Goal: Task Accomplishment & Management: Use online tool/utility

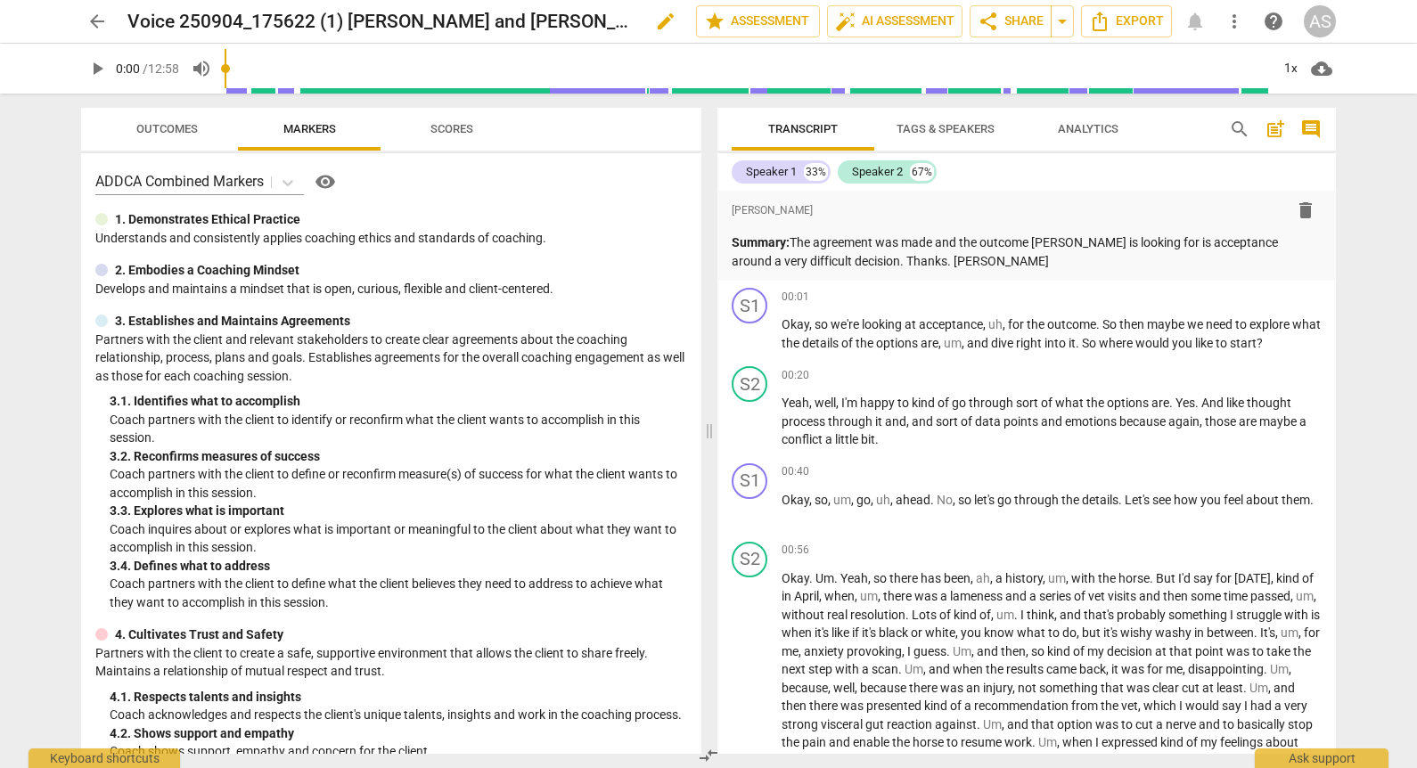
click at [655, 17] on span "edit" at bounding box center [665, 21] width 21 height 21
drag, startPoint x: 555, startPoint y: 18, endPoint x: 440, endPoint y: 18, distance: 115.0
click at [440, 18] on input "Voice 250904_175622 (1) [PERSON_NAME] and [PERSON_NAME]" at bounding box center [372, 21] width 490 height 34
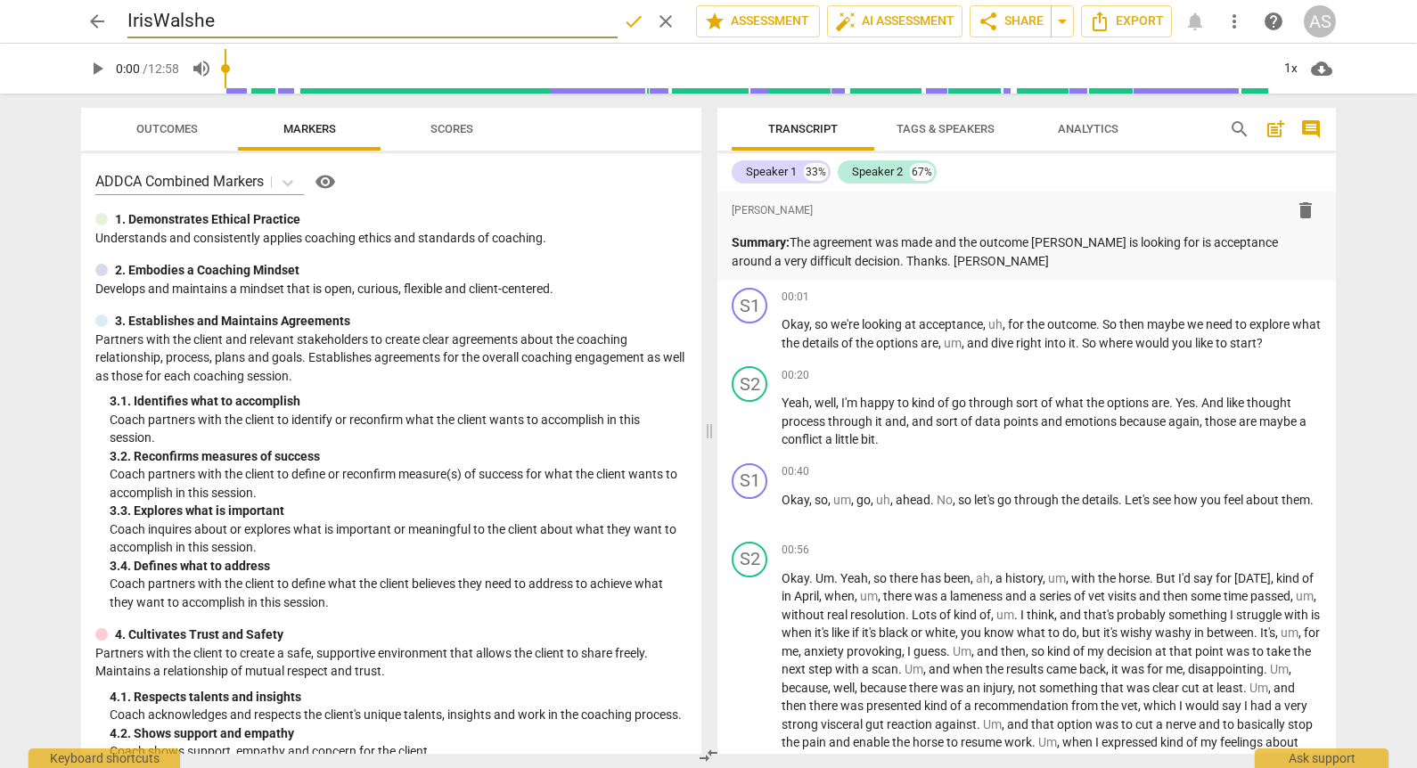
type input "IrisWalshe"
click at [323, 17] on span "edit" at bounding box center [320, 21] width 21 height 21
type input "IrisWalshe_B131B_CSP2"
click at [632, 33] on button "done" at bounding box center [634, 21] width 32 height 32
click at [109, 13] on span "arrow_back" at bounding box center [97, 21] width 32 height 21
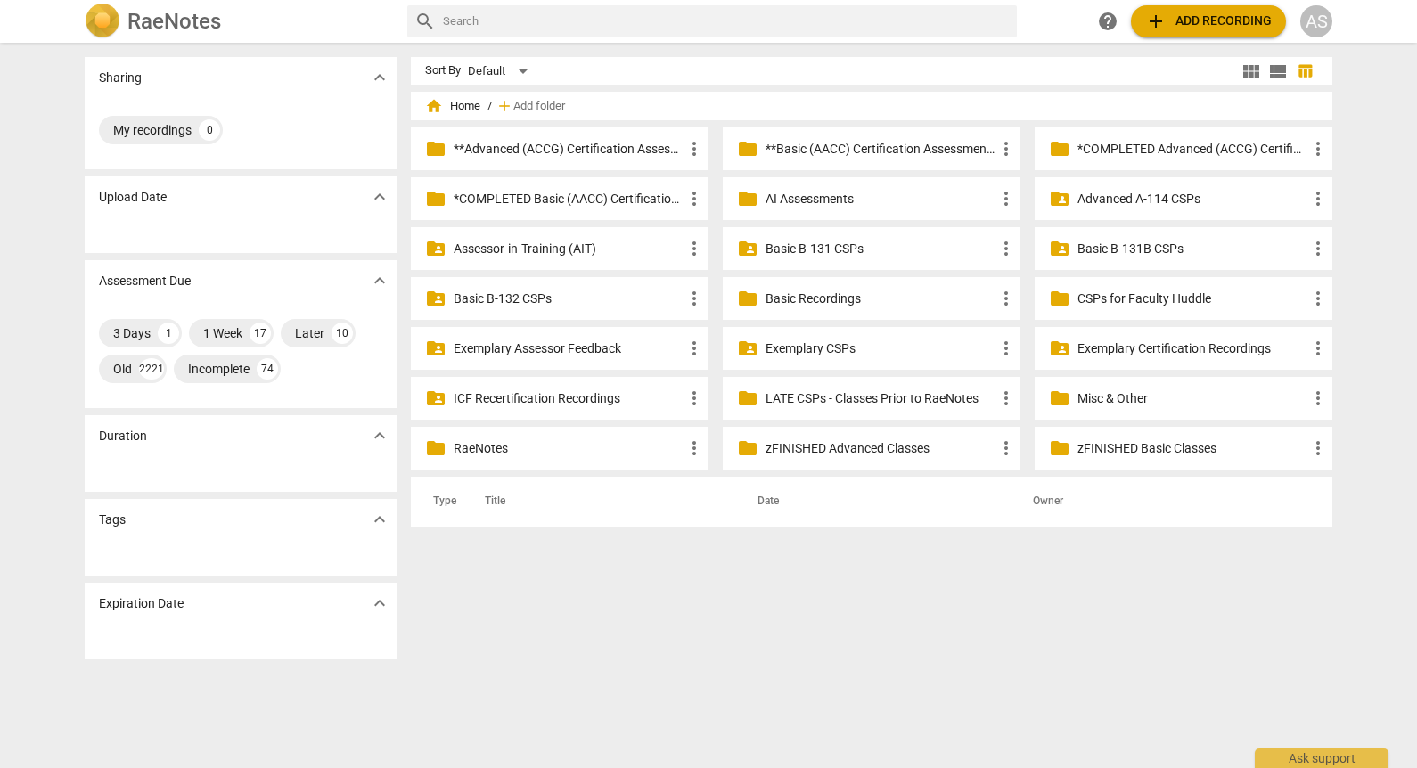
click at [1156, 242] on p "Basic B-131B CSPs" at bounding box center [1193, 249] width 230 height 19
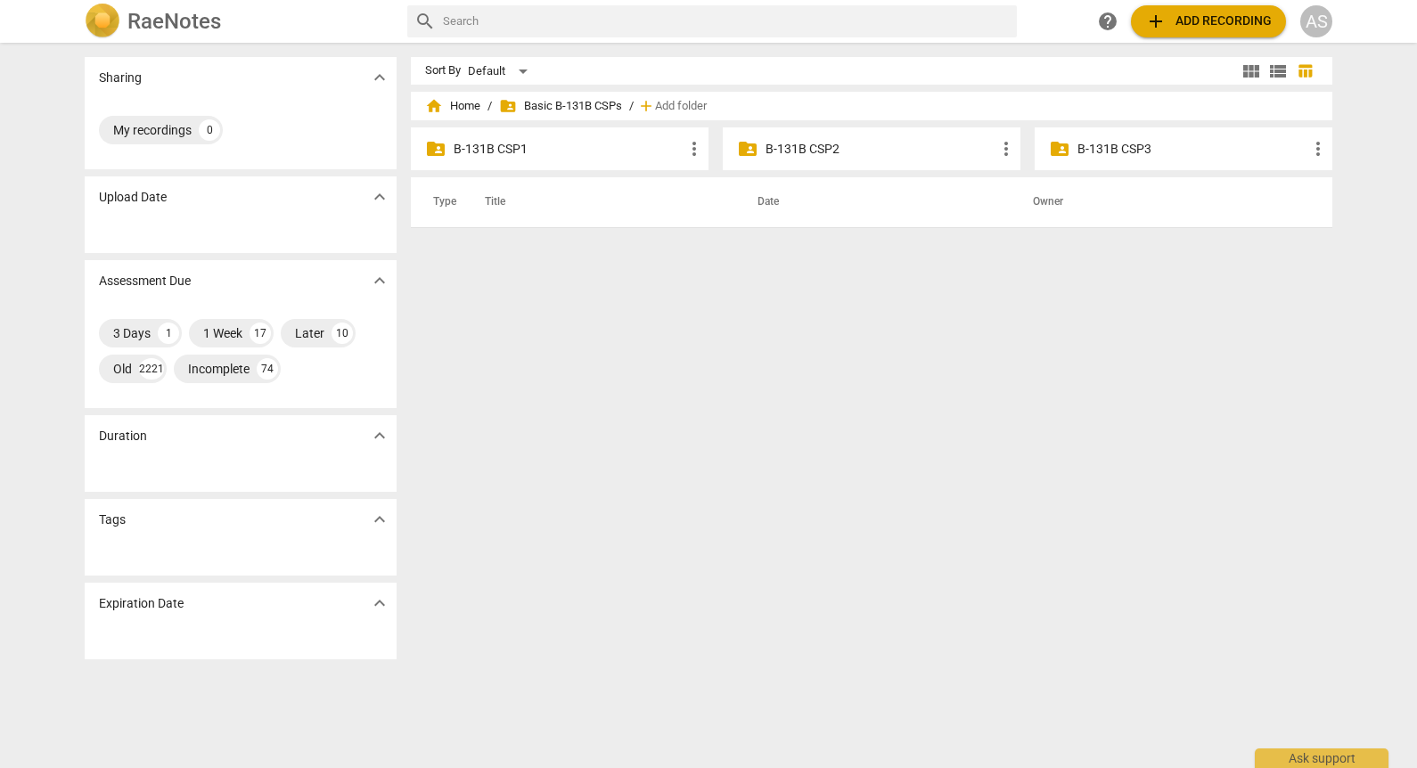
click at [799, 143] on p "B-131B CSP2" at bounding box center [881, 149] width 230 height 19
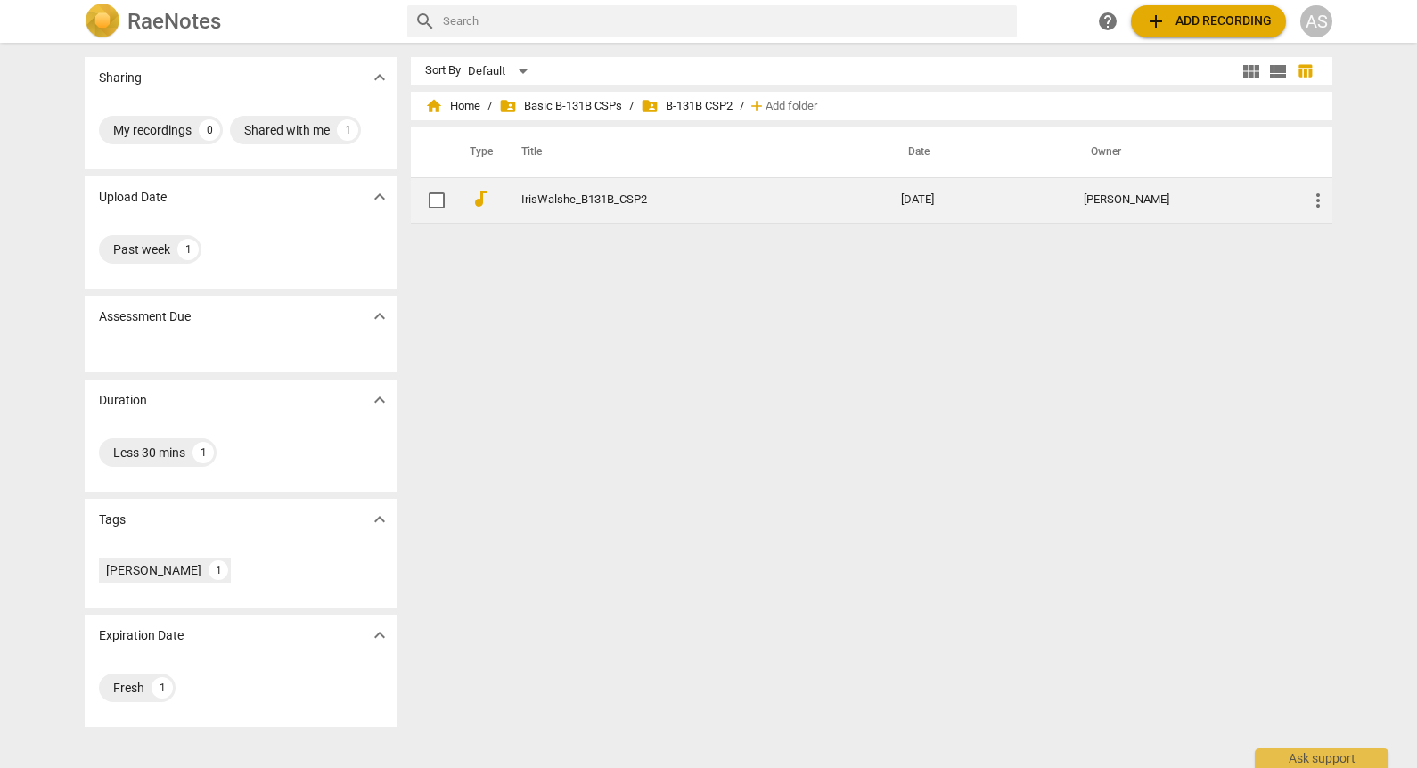
click at [825, 193] on td "IrisWalshe_B131B_CSP2" at bounding box center [693, 199] width 387 height 45
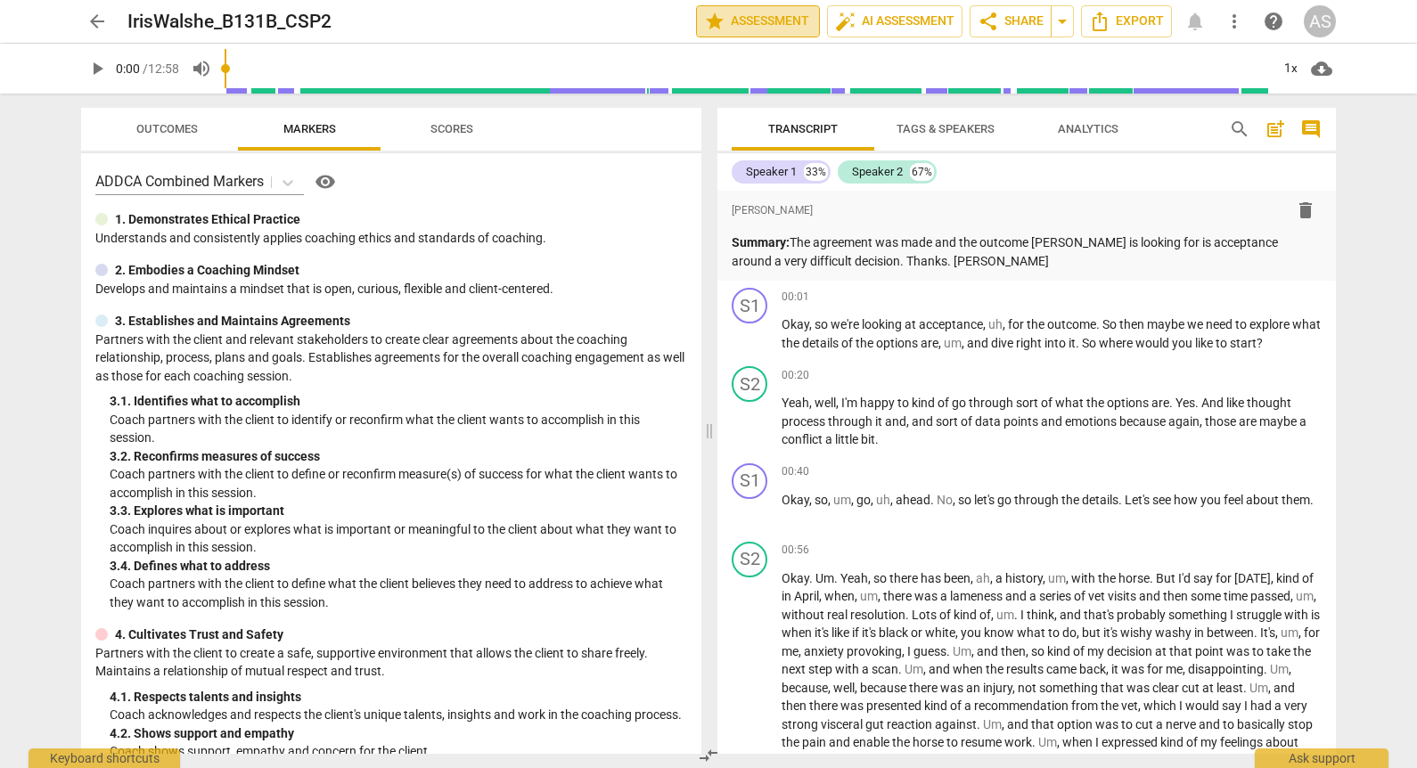
click at [783, 28] on span "star Assessment" at bounding box center [758, 21] width 108 height 21
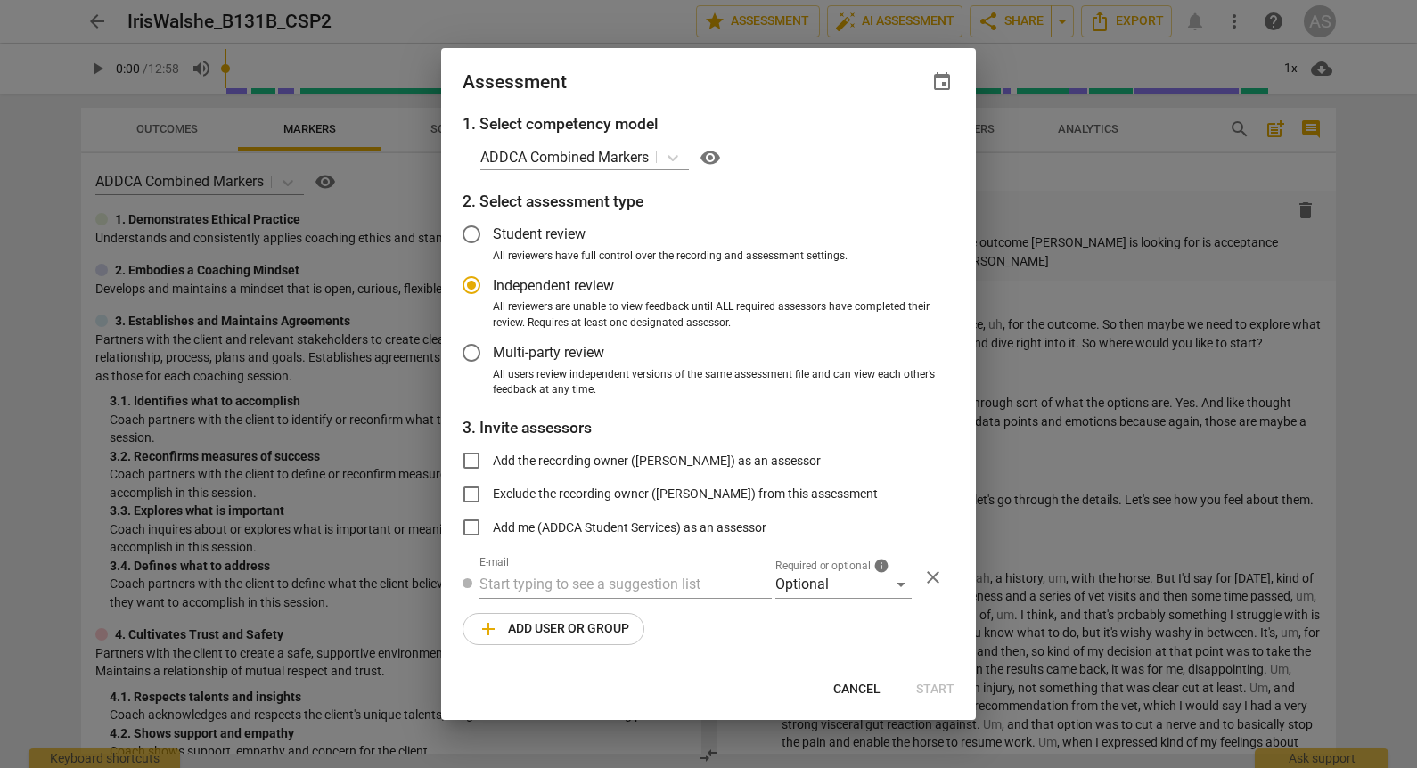
radio input "false"
click at [942, 89] on span "event" at bounding box center [941, 81] width 21 height 21
click at [879, 135] on input "date" at bounding box center [835, 143] width 125 height 26
click at [874, 144] on input "date" at bounding box center [835, 143] width 125 height 26
click at [890, 136] on input "date" at bounding box center [835, 143] width 125 height 26
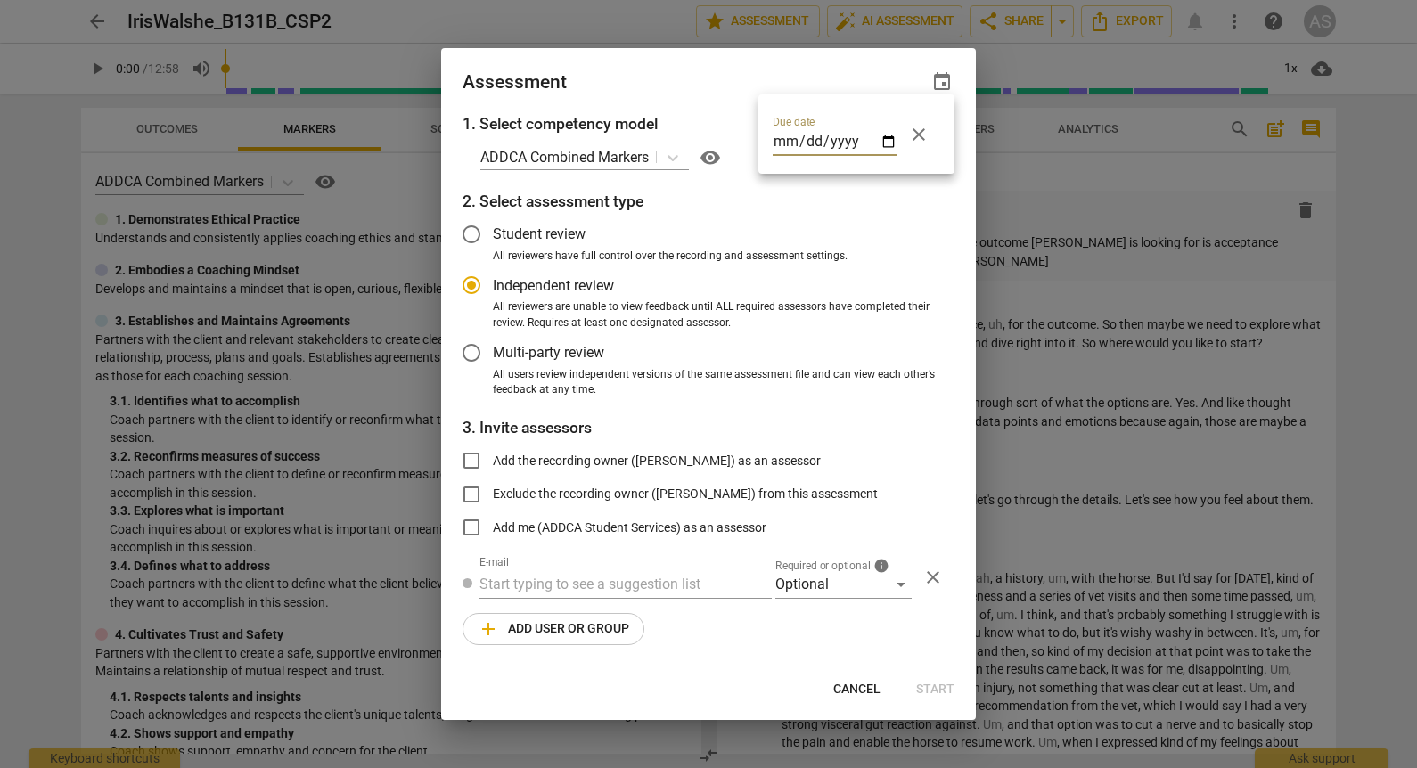
type input "[DATE]"
click at [707, 75] on div at bounding box center [708, 384] width 1417 height 768
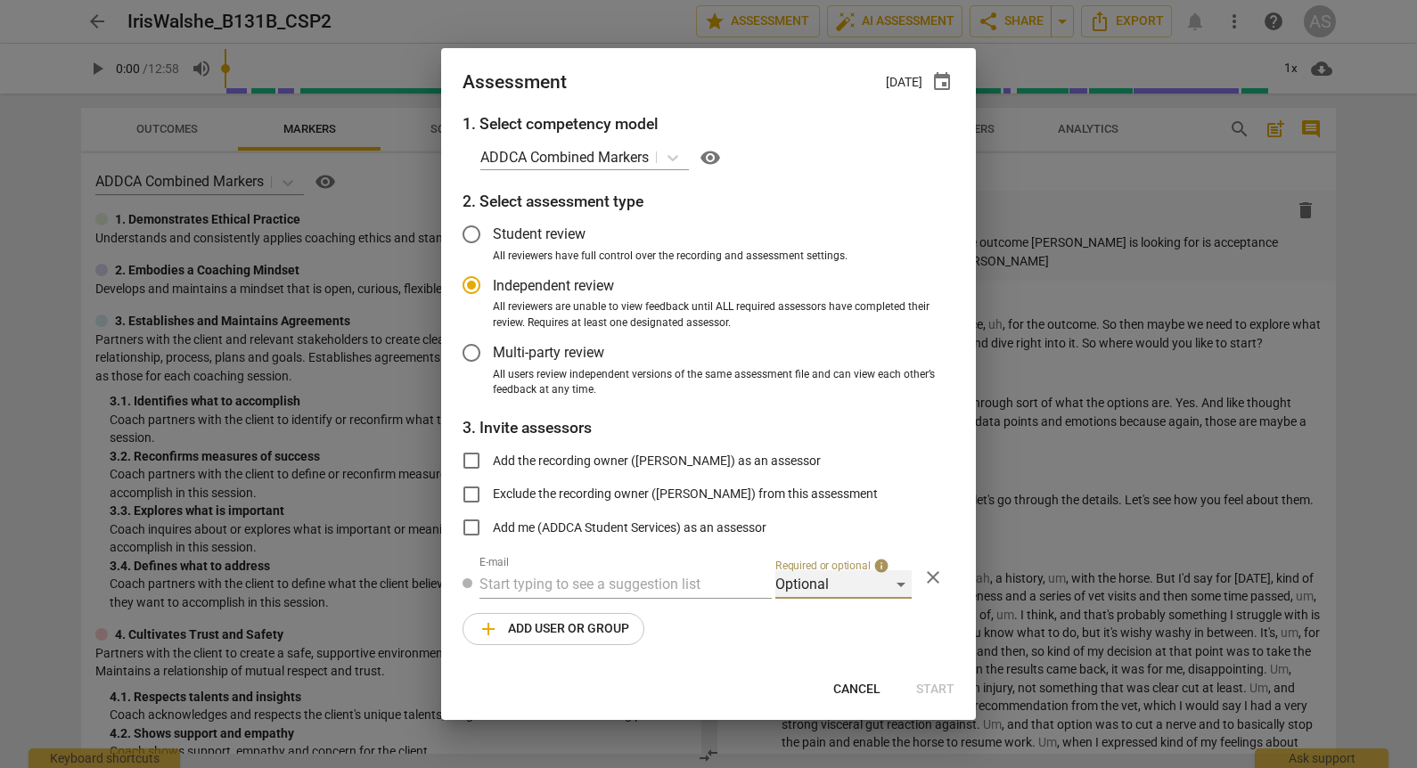
click at [816, 580] on div "Optional" at bounding box center [843, 584] width 136 height 29
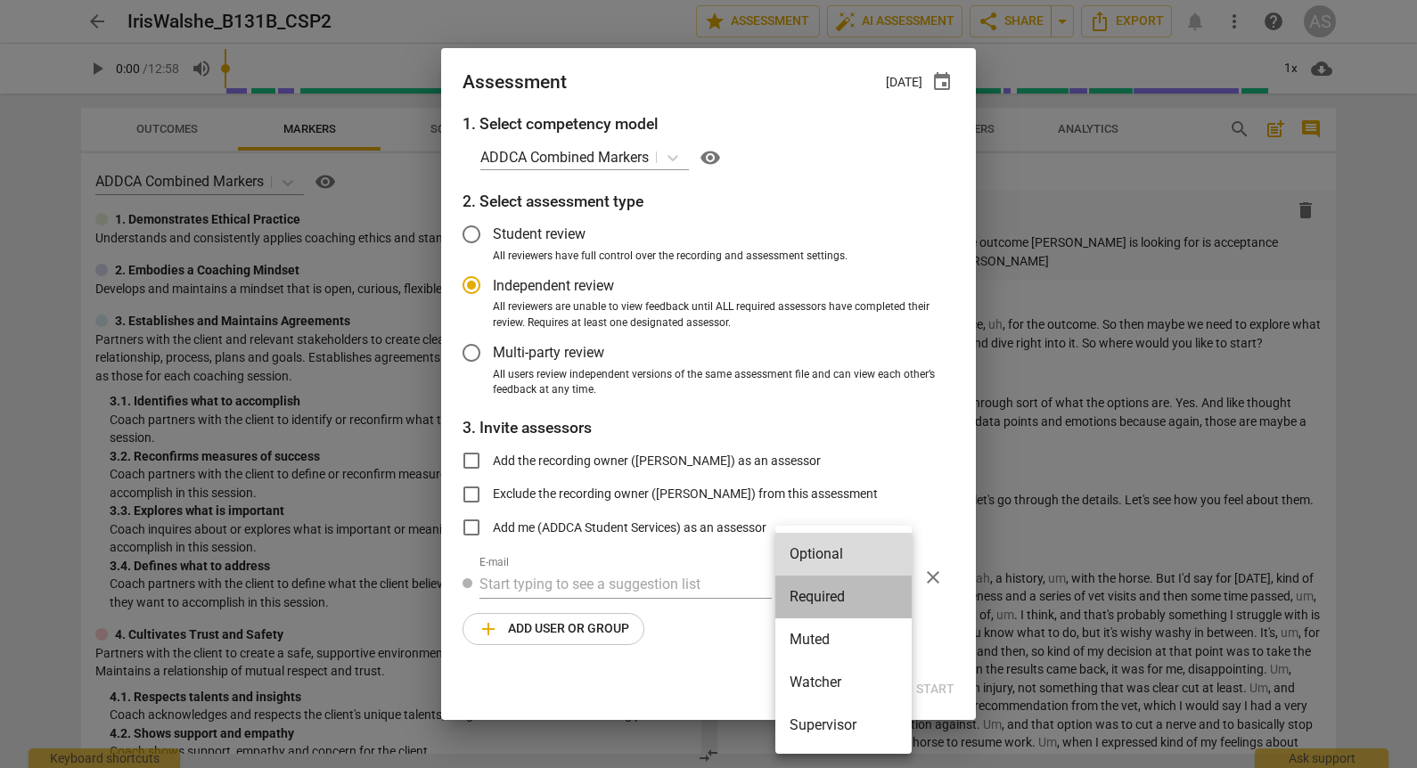
click at [828, 602] on li "Required" at bounding box center [843, 597] width 136 height 43
radio input "false"
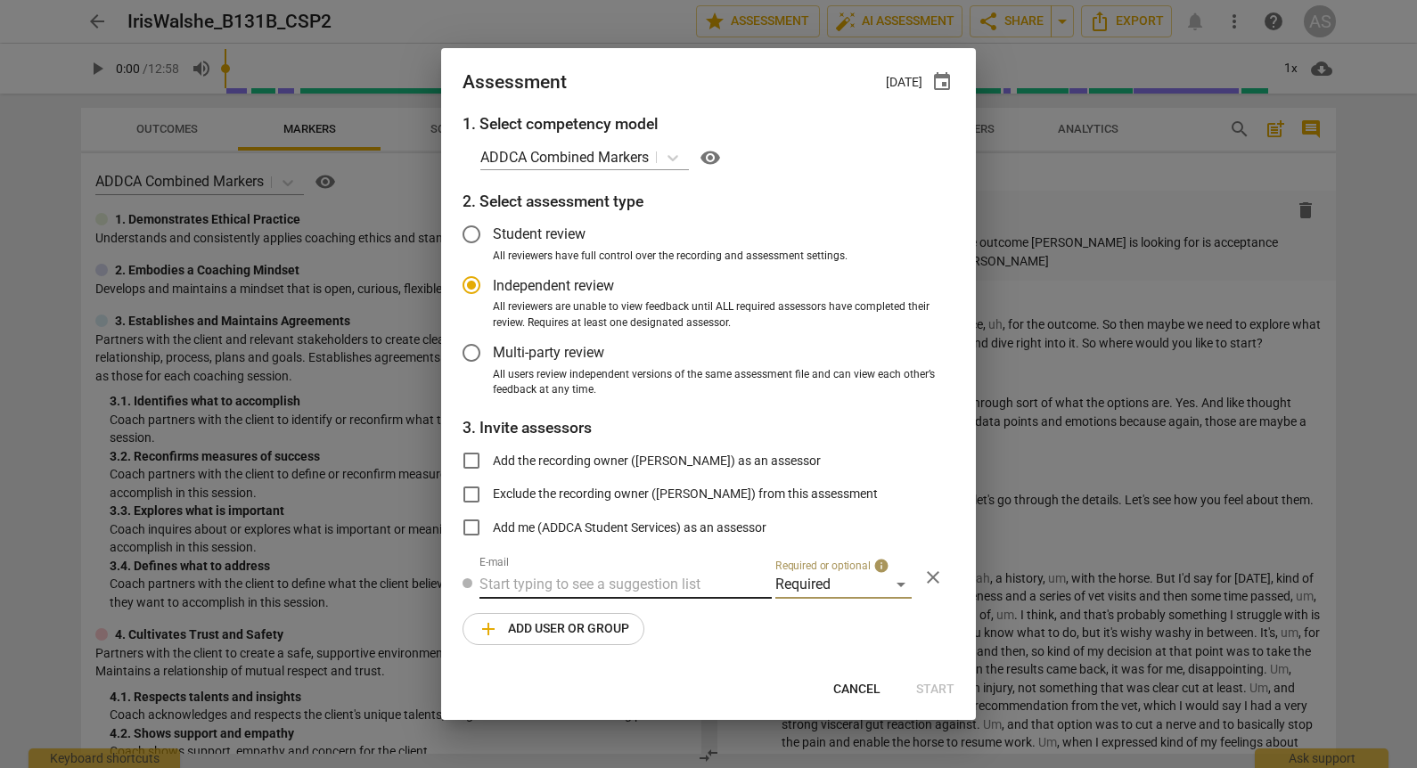
click at [609, 577] on input "text" at bounding box center [626, 584] width 292 height 29
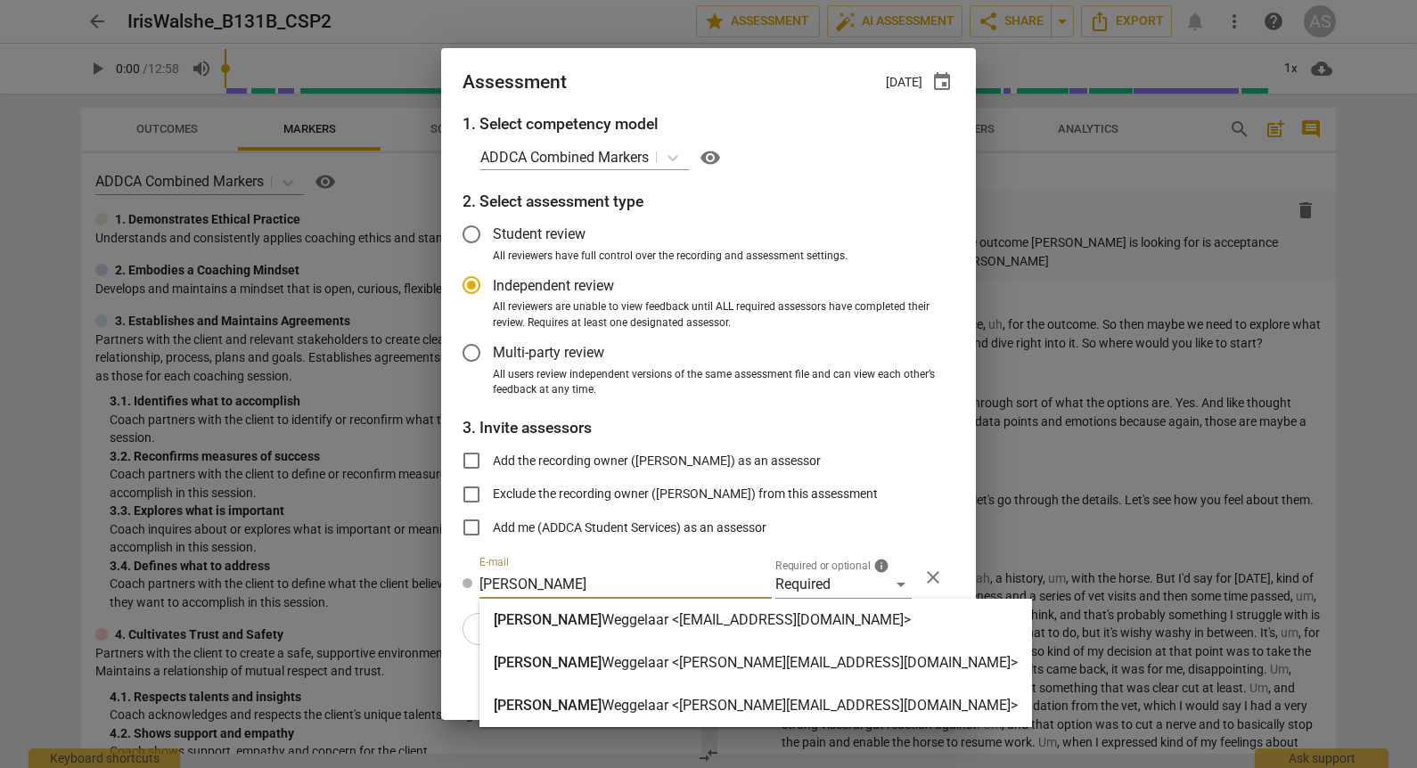
type input "[PERSON_NAME]"
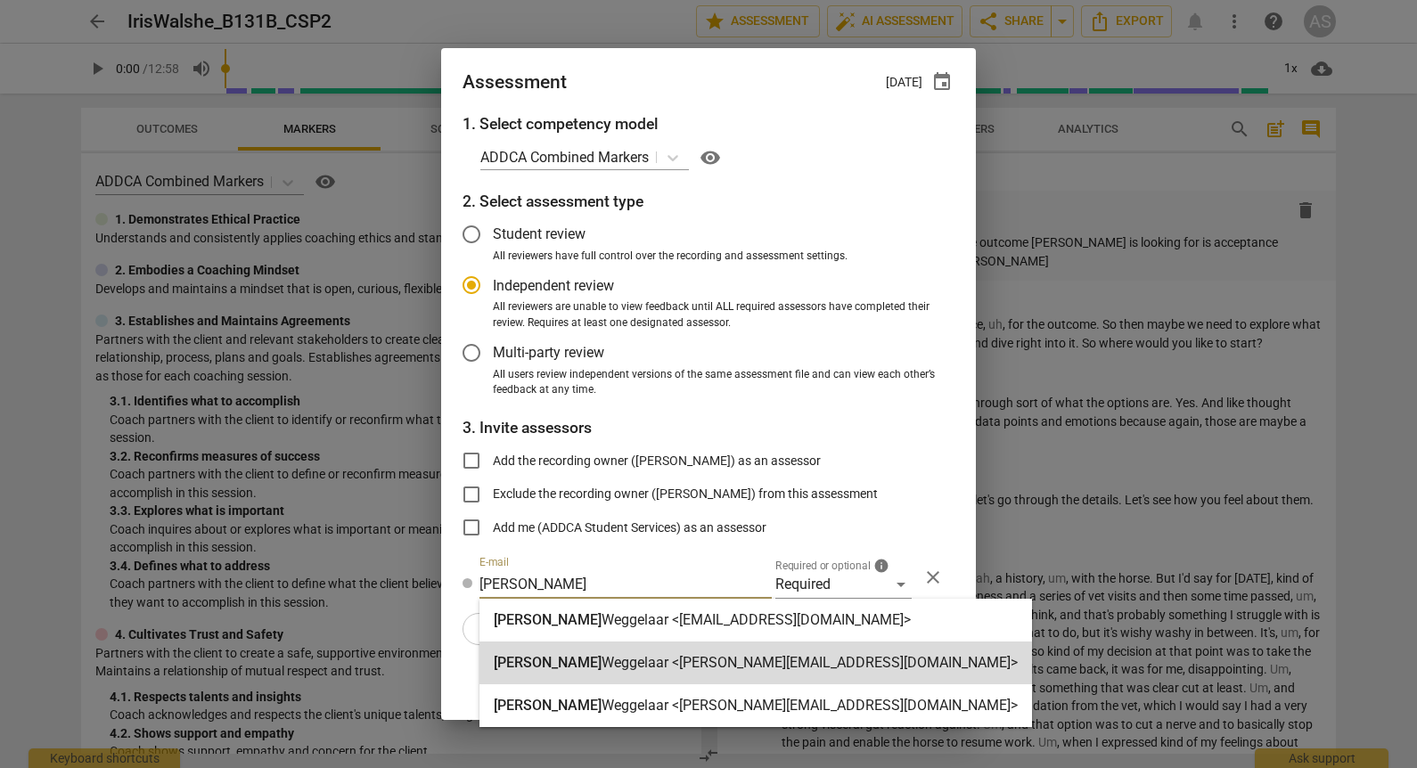
click at [635, 664] on strong "Weggelaar <[PERSON_NAME][EMAIL_ADDRESS][DOMAIN_NAME]>" at bounding box center [810, 662] width 416 height 17
radio input "false"
type input "[PERSON_NAME] <[PERSON_NAME][EMAIL_ADDRESS][DOMAIN_NAME]>"
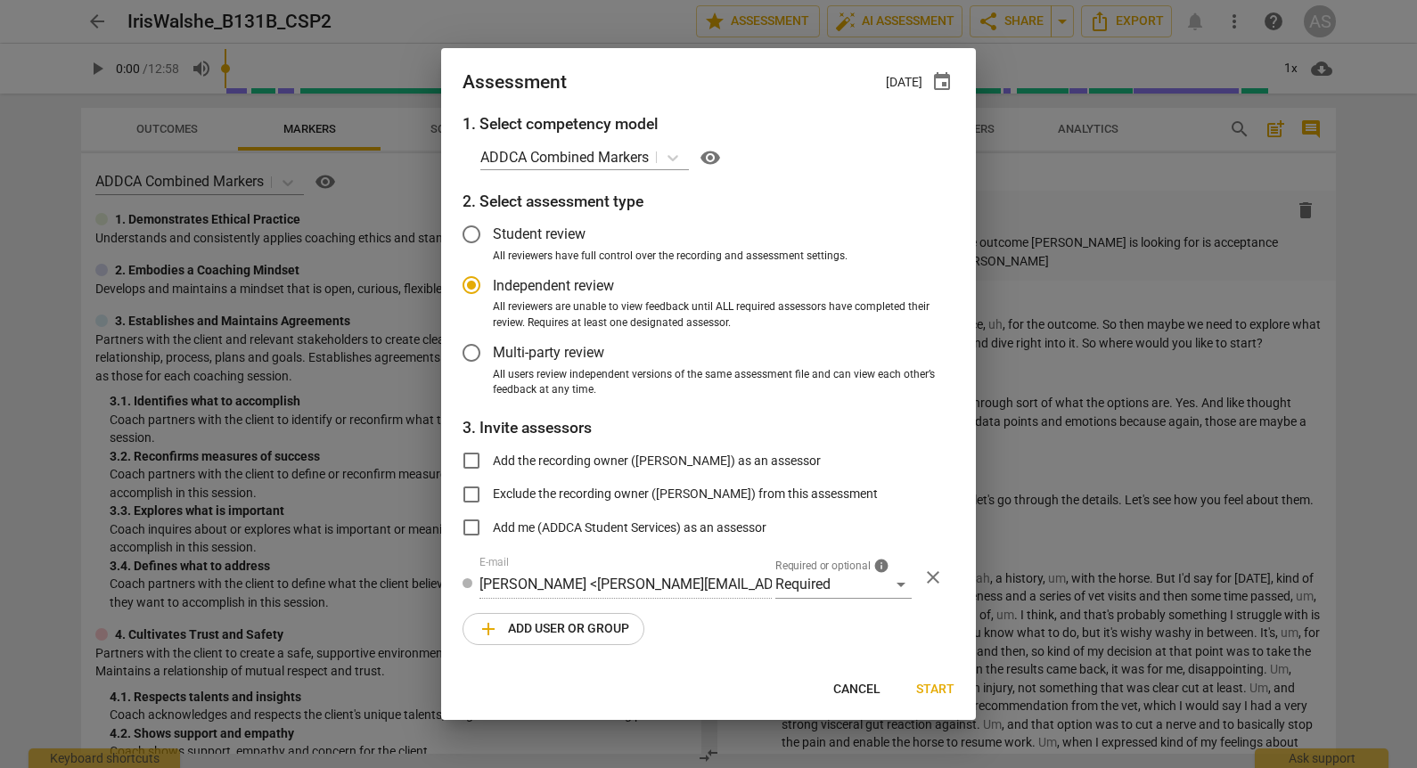
click at [563, 636] on span "add Add user or group" at bounding box center [554, 629] width 152 height 21
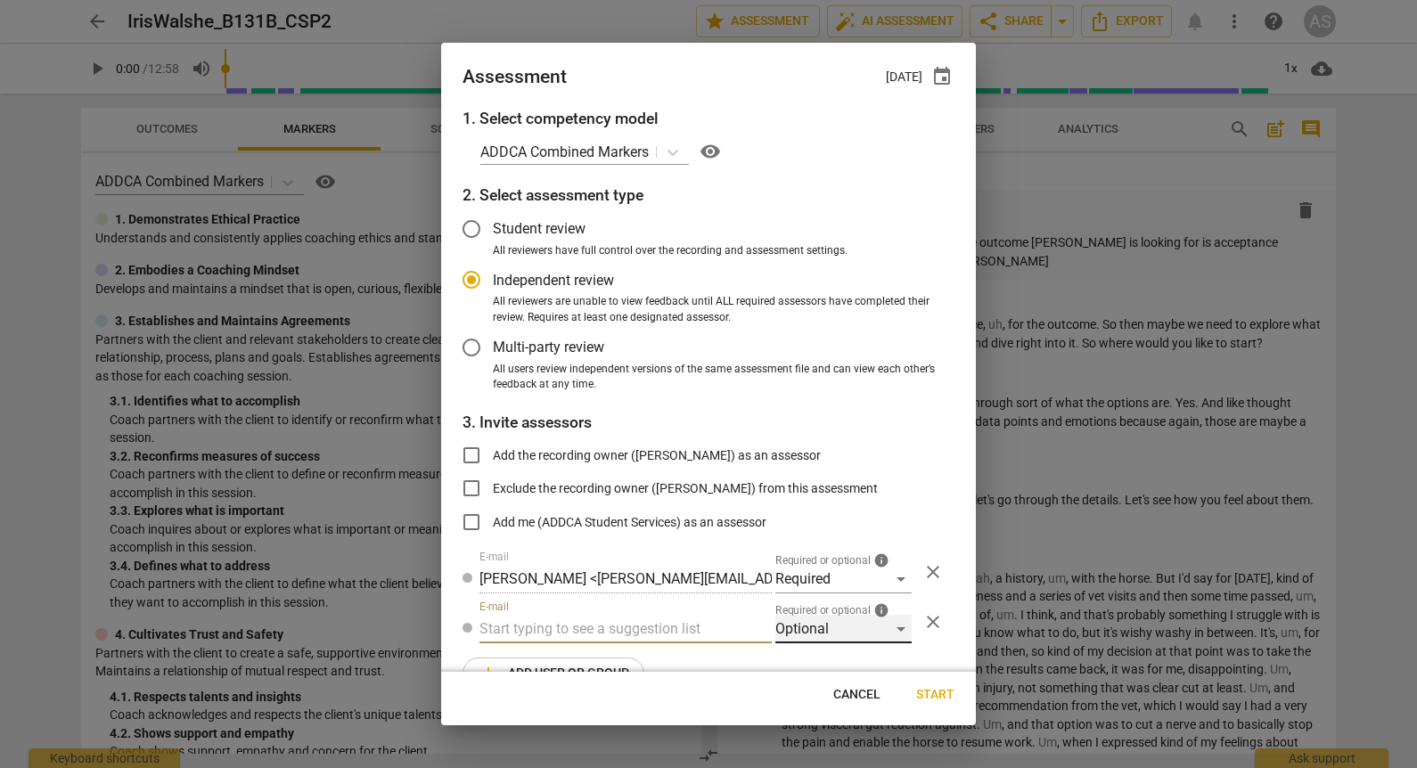
click at [783, 624] on div "Optional" at bounding box center [843, 629] width 136 height 29
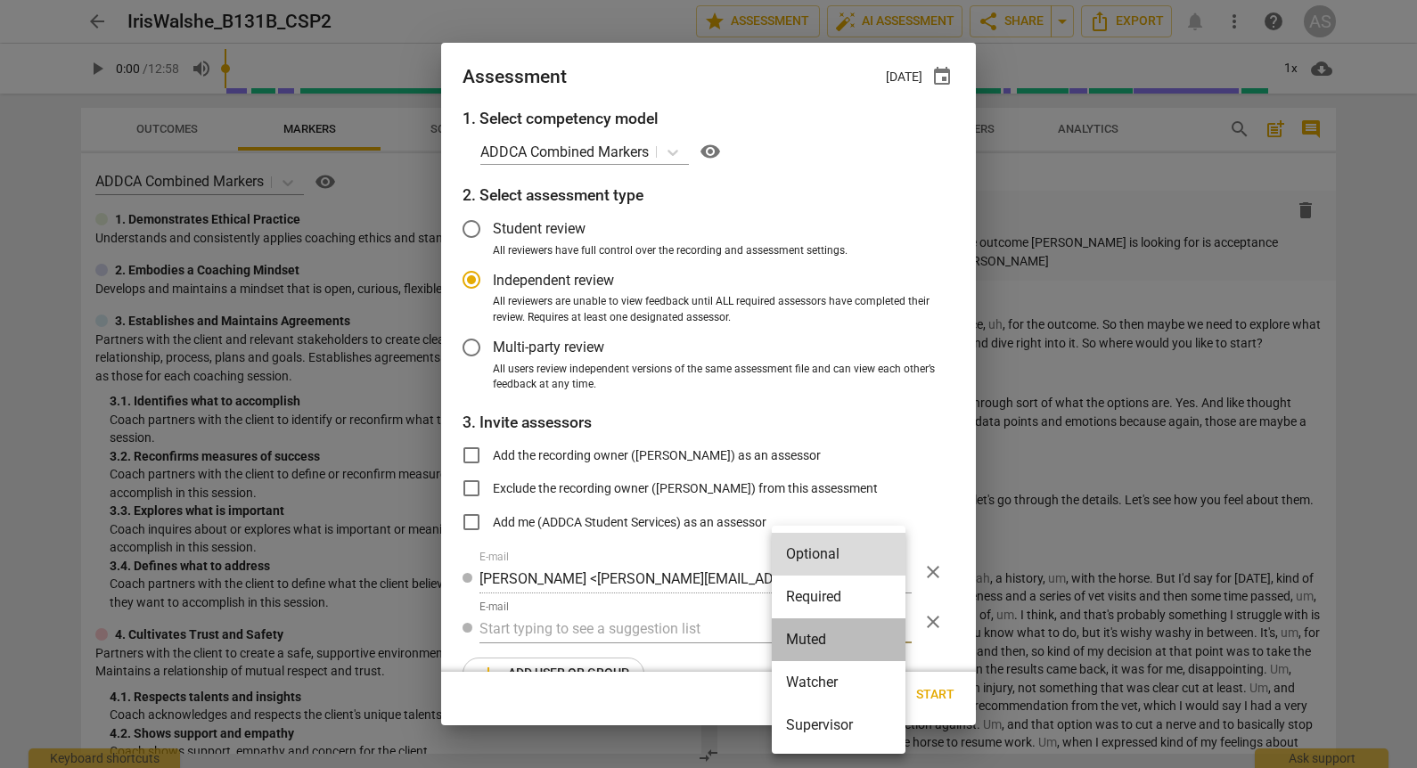
click at [803, 644] on li "Muted" at bounding box center [839, 640] width 134 height 43
radio input "false"
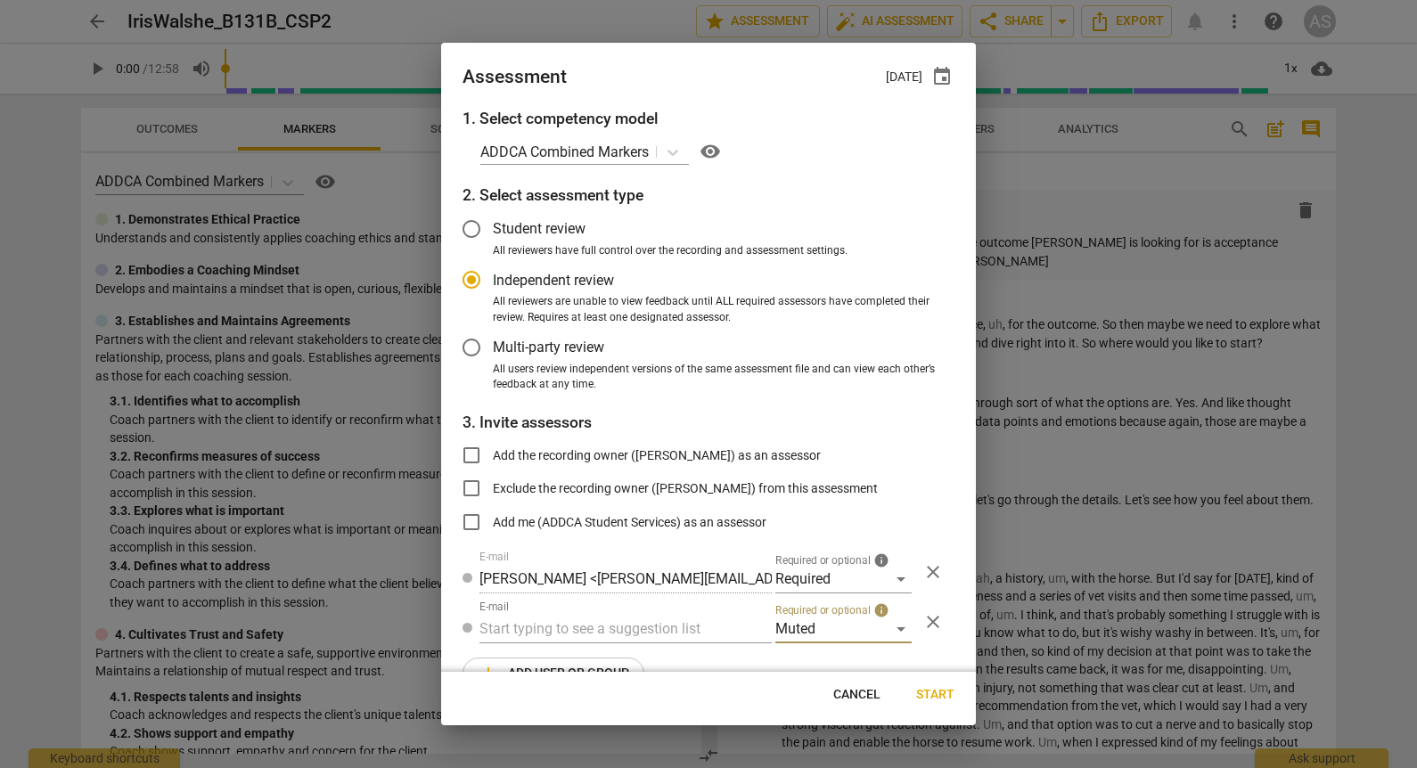
click at [619, 639] on input "text" at bounding box center [626, 629] width 292 height 29
type input "131B"
click at [611, 670] on strong "CSPs" at bounding box center [595, 664] width 34 height 17
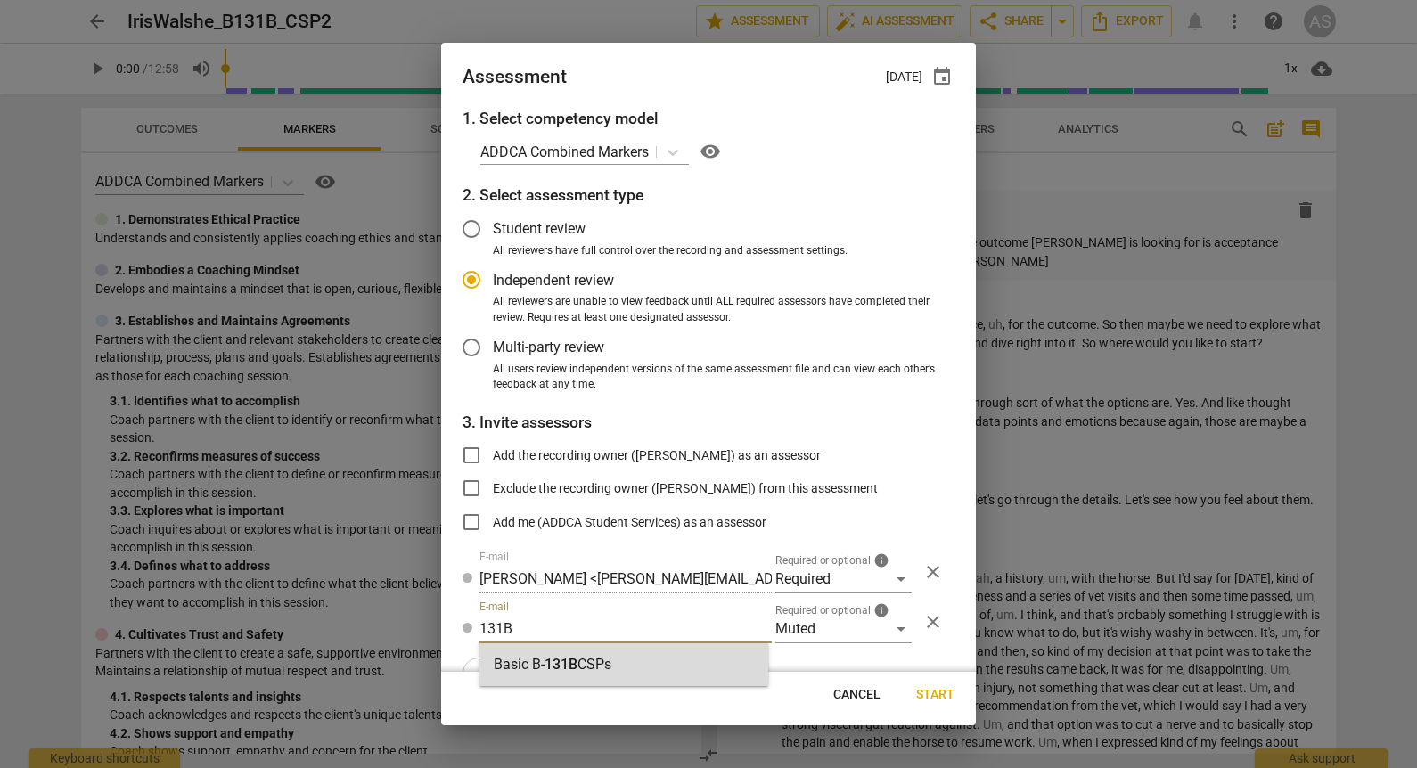
radio input "false"
type input "Basic B-131B CSPs"
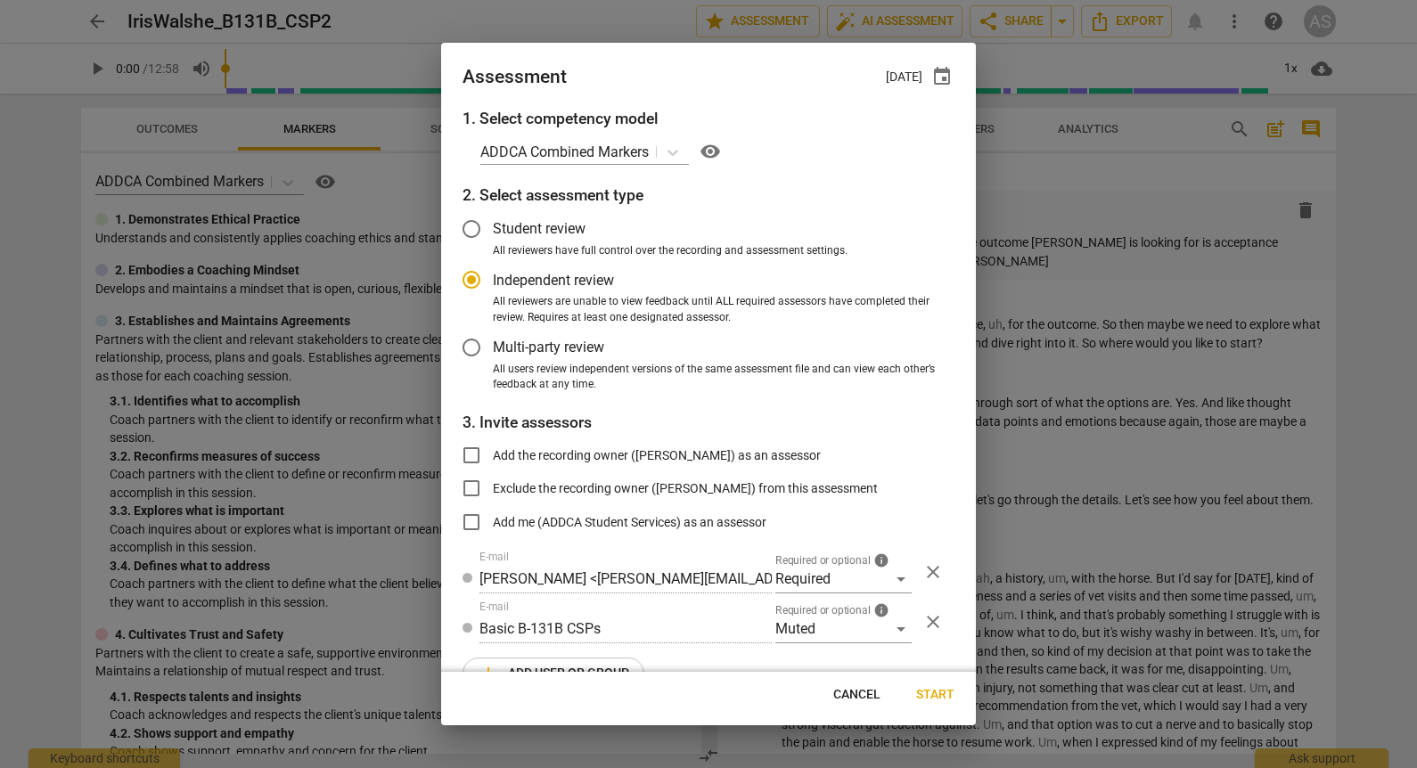
click at [939, 693] on span "Start" at bounding box center [935, 695] width 38 height 18
radio input "false"
type input "[PERSON_NAME] <[EMAIL_ADDRESS][DOMAIN_NAME]>"
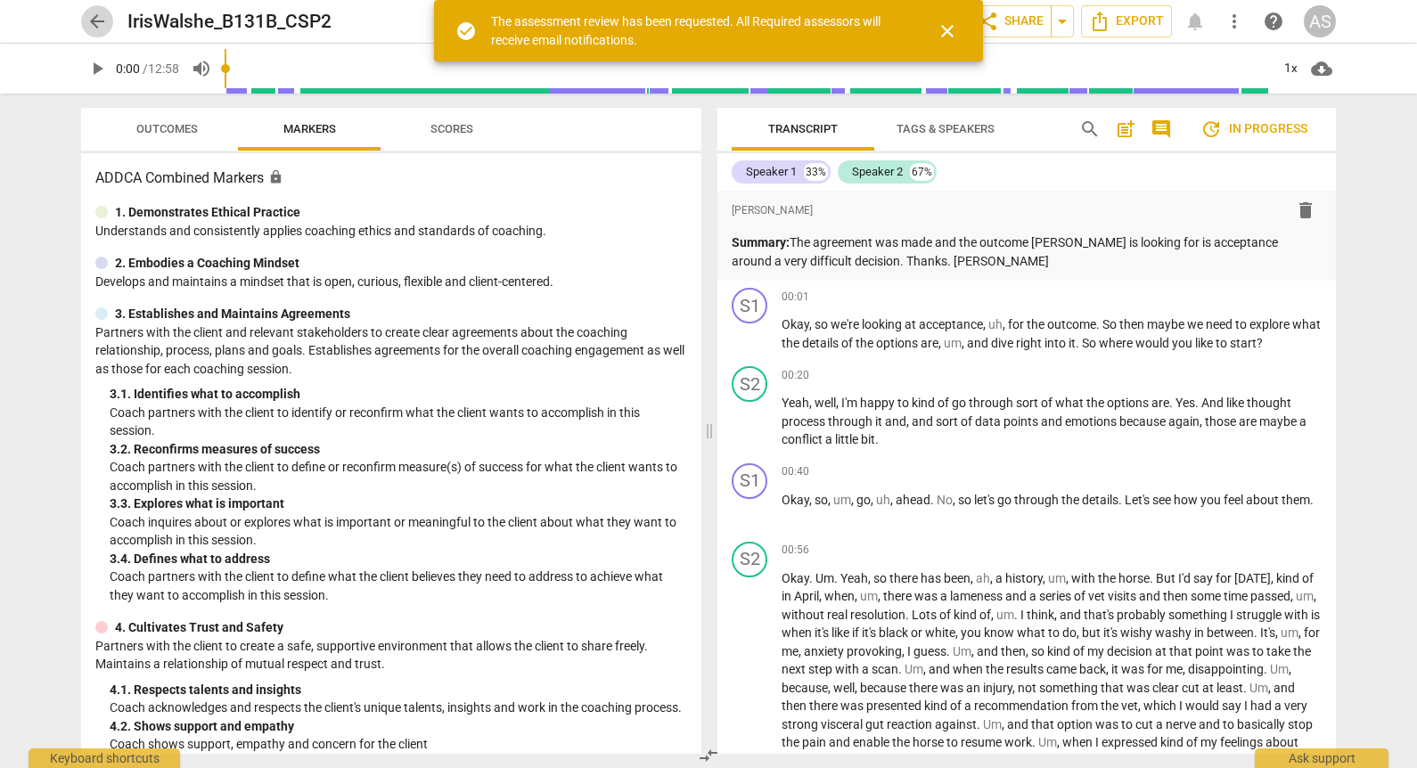
click at [103, 19] on span "arrow_back" at bounding box center [96, 21] width 21 height 21
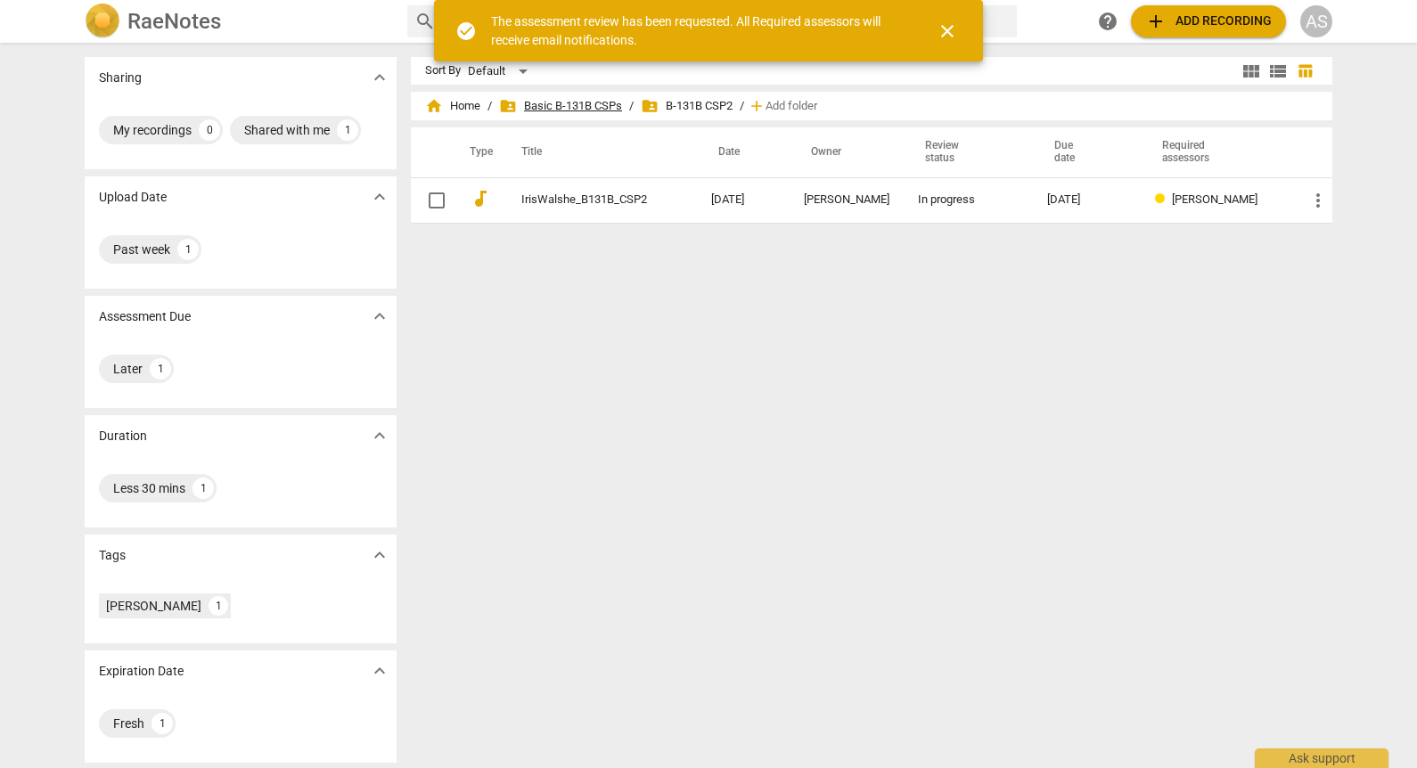
click at [589, 105] on span "folder_shared Basic B-131B CSPs" at bounding box center [560, 106] width 123 height 18
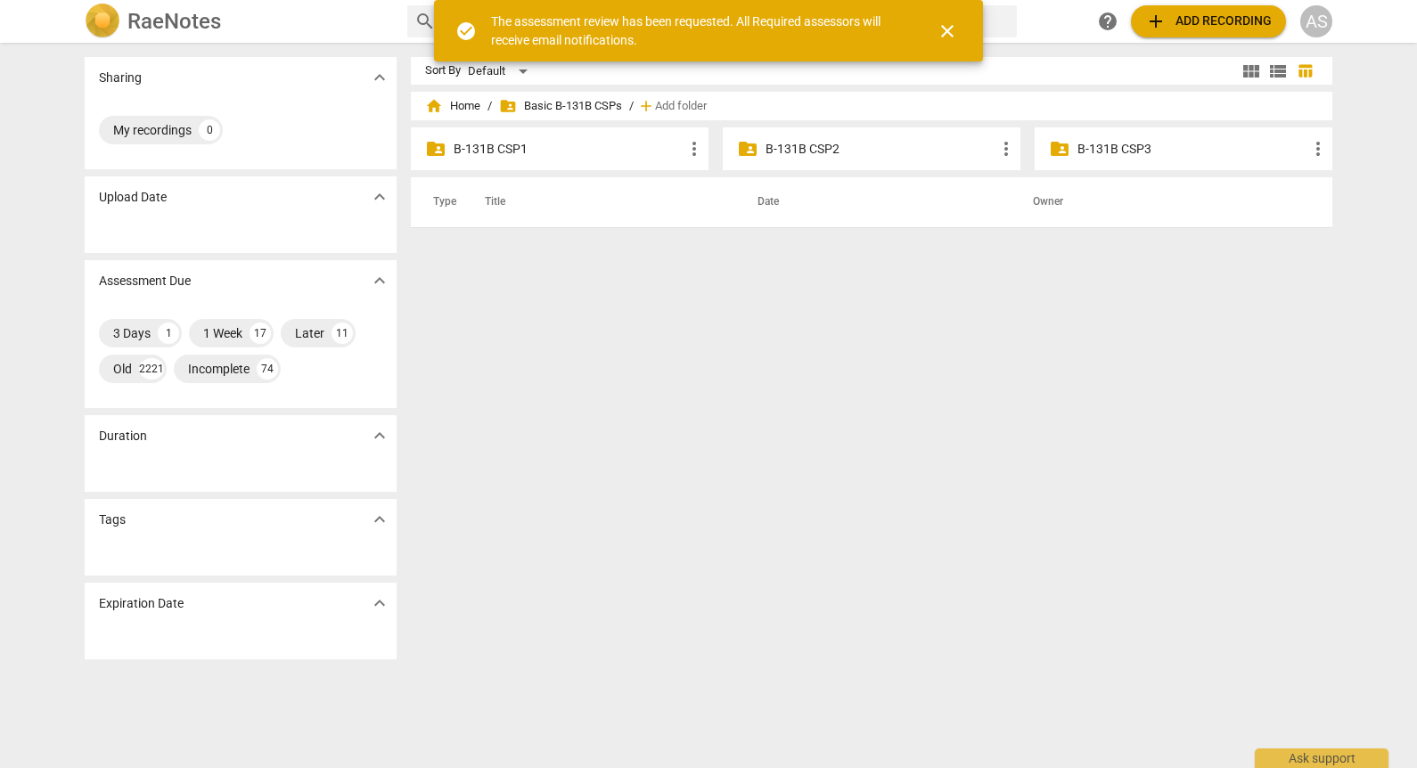
click at [583, 158] on p "B-131B CSP1" at bounding box center [569, 149] width 230 height 19
